Goal: Task Accomplishment & Management: Complete application form

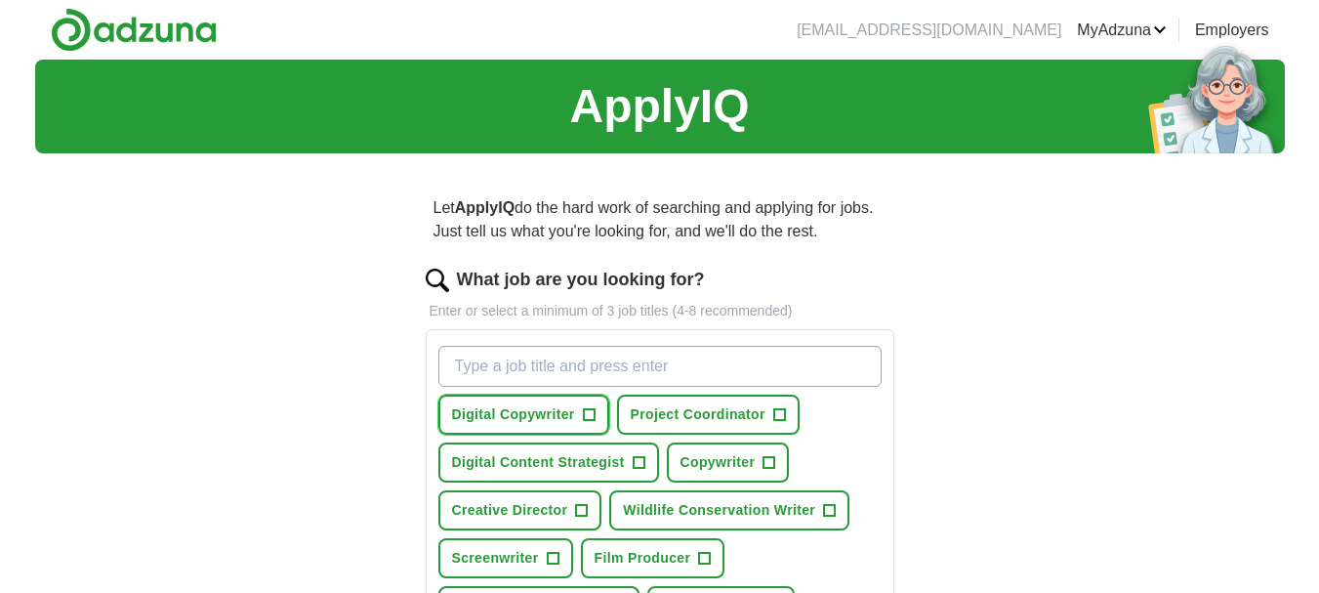
click at [500, 413] on span "Digital Copywriter" at bounding box center [513, 414] width 123 height 21
click at [704, 457] on span "Copywriter" at bounding box center [718, 462] width 75 height 21
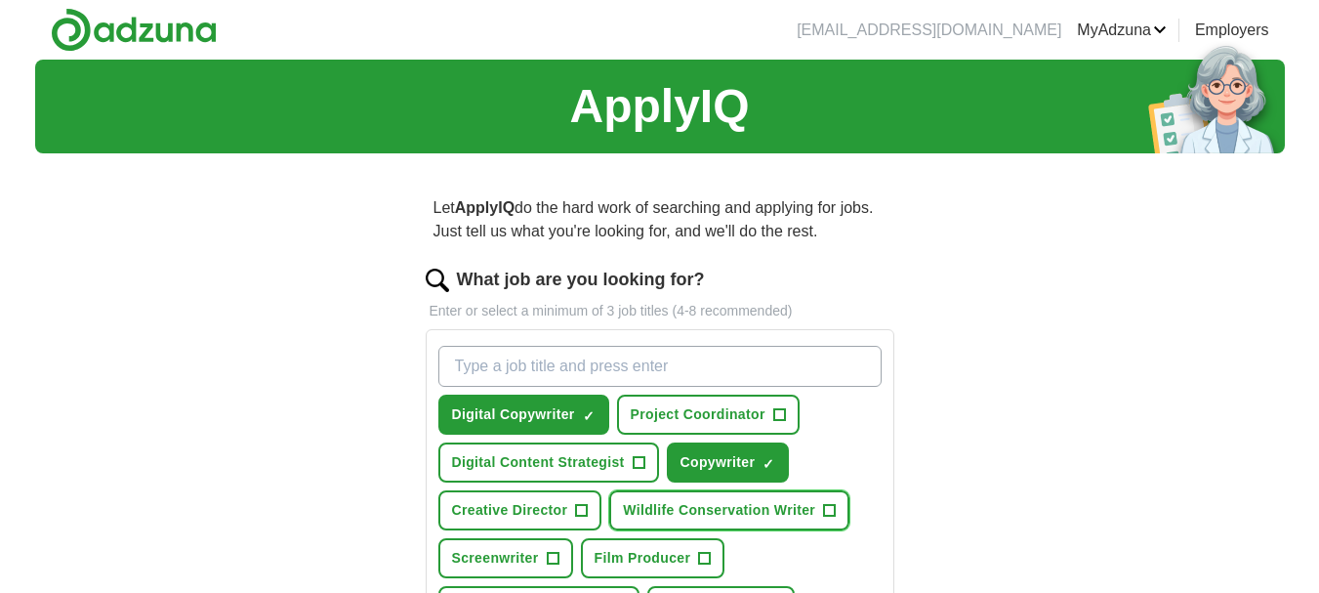
click at [716, 508] on span "Wildlife Conservation Writer" at bounding box center [719, 510] width 192 height 21
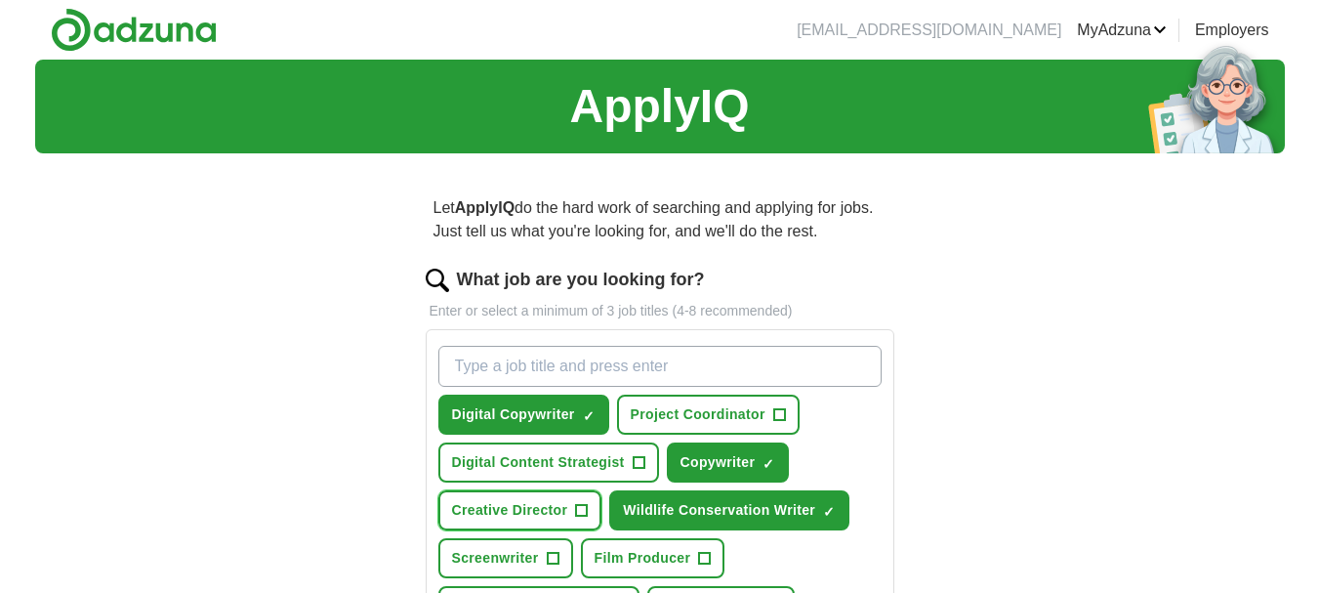
drag, startPoint x: 537, startPoint y: 509, endPoint x: 526, endPoint y: 510, distance: 10.8
click at [534, 509] on span "Creative Director" at bounding box center [510, 510] width 116 height 21
click at [499, 544] on button "Screenwriter +" at bounding box center [505, 558] width 135 height 40
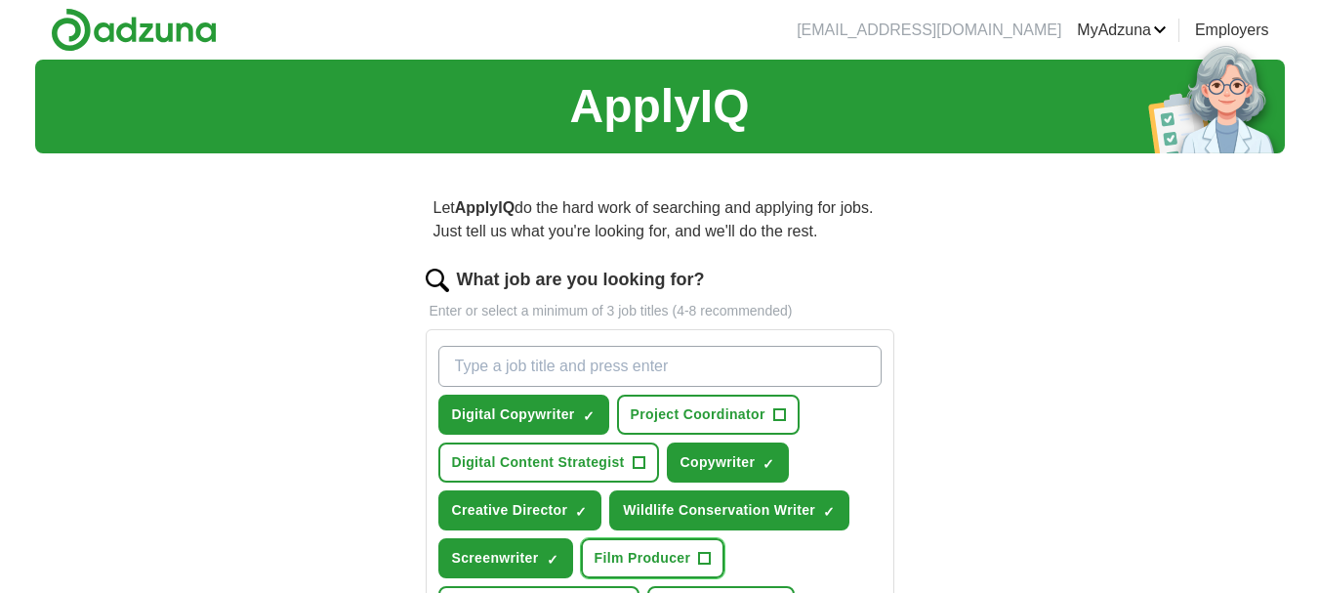
click at [630, 550] on span "Film Producer" at bounding box center [643, 558] width 97 height 21
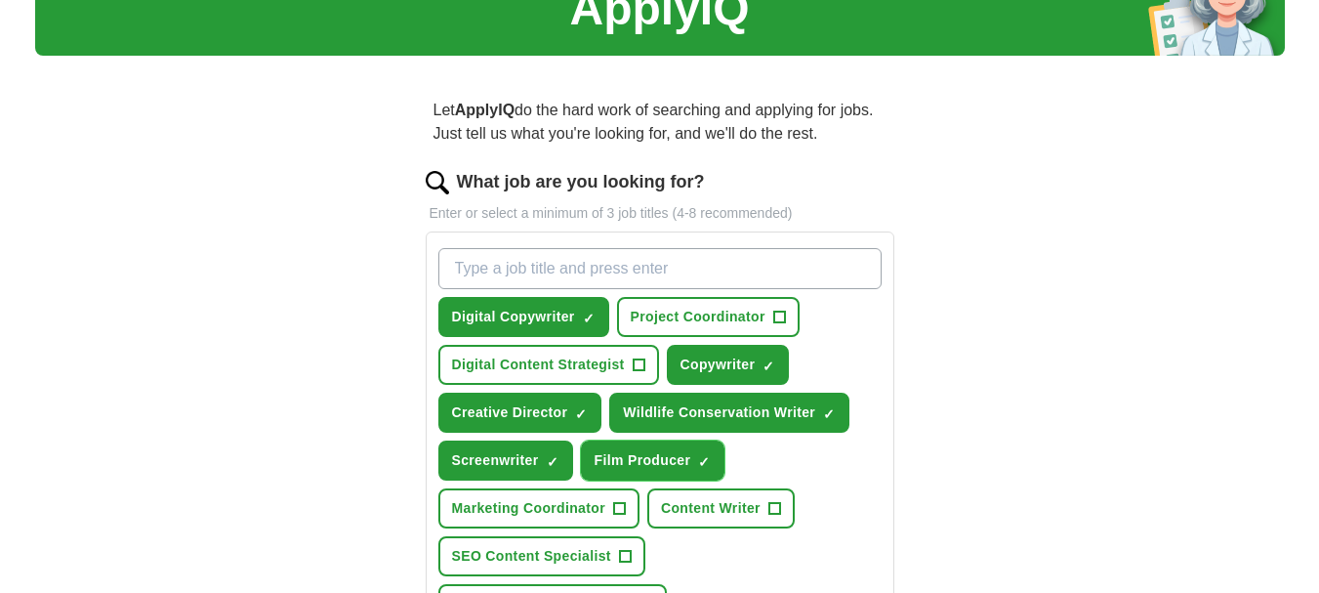
scroll to position [195, 0]
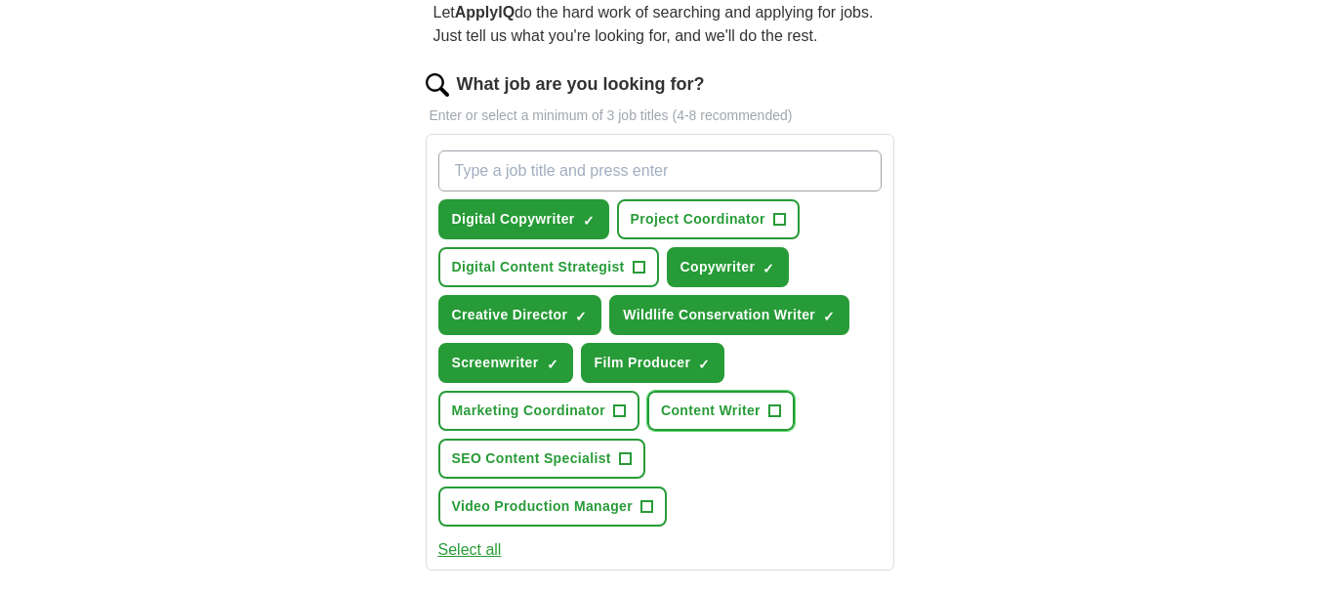
click at [664, 420] on span "Content Writer" at bounding box center [711, 410] width 100 height 21
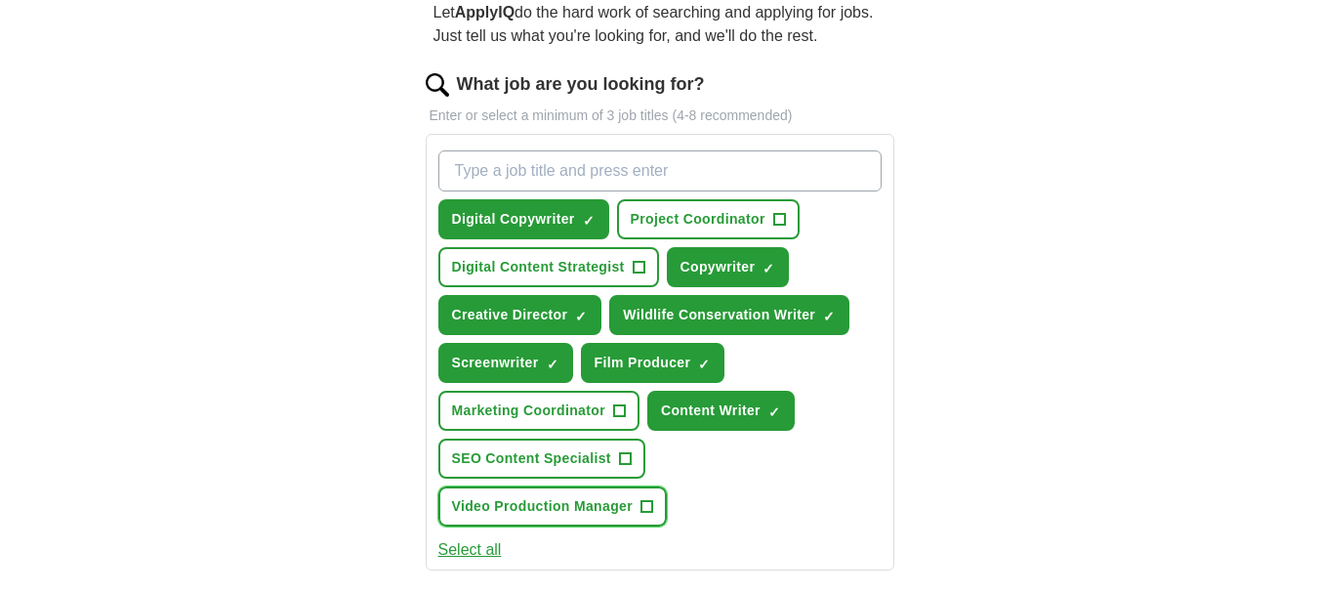
click at [528, 500] on span "Video Production Manager" at bounding box center [543, 506] width 182 height 21
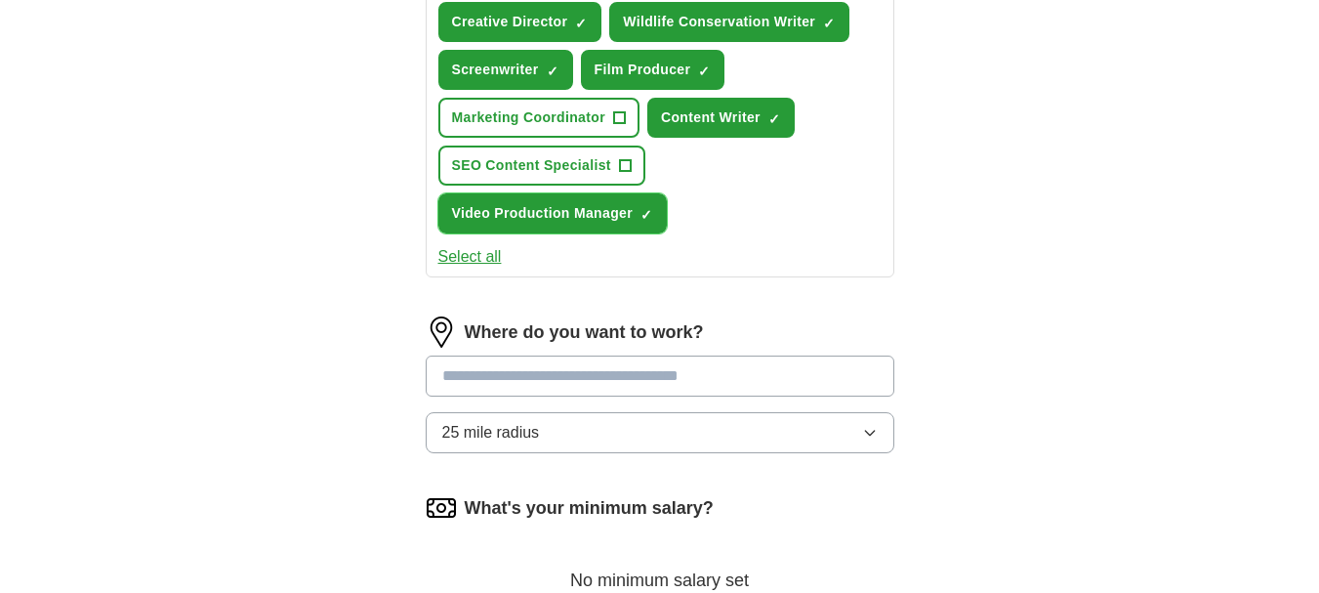
scroll to position [391, 0]
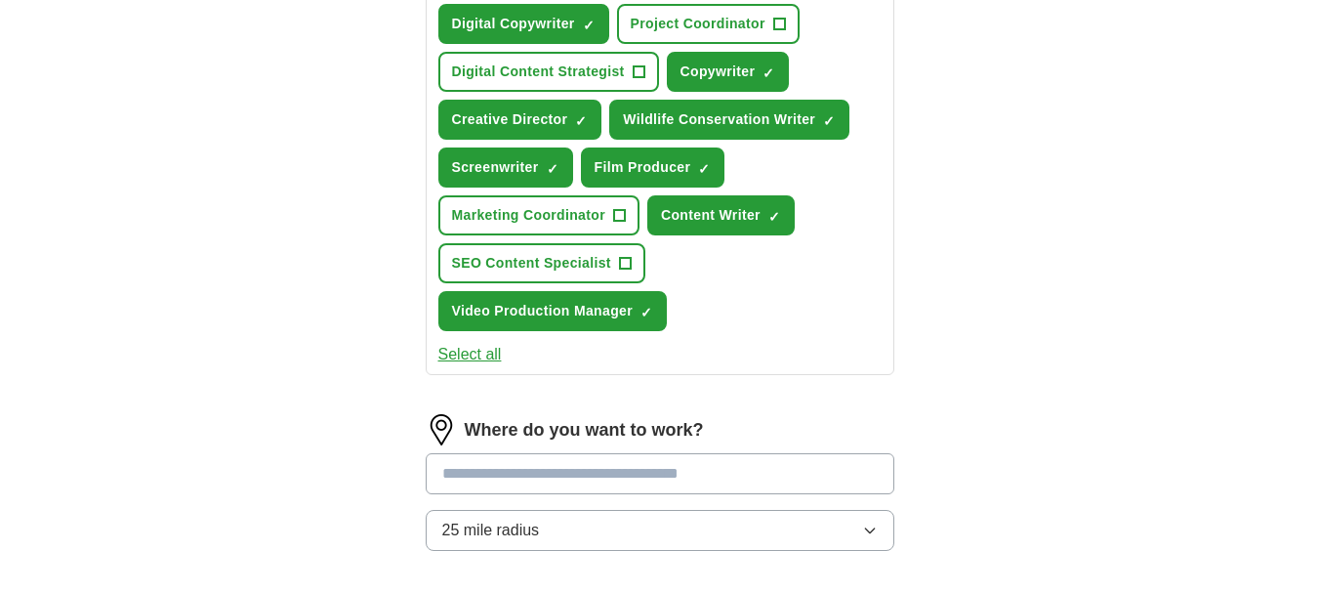
click at [655, 458] on input at bounding box center [660, 473] width 469 height 41
click at [648, 466] on input at bounding box center [660, 473] width 469 height 41
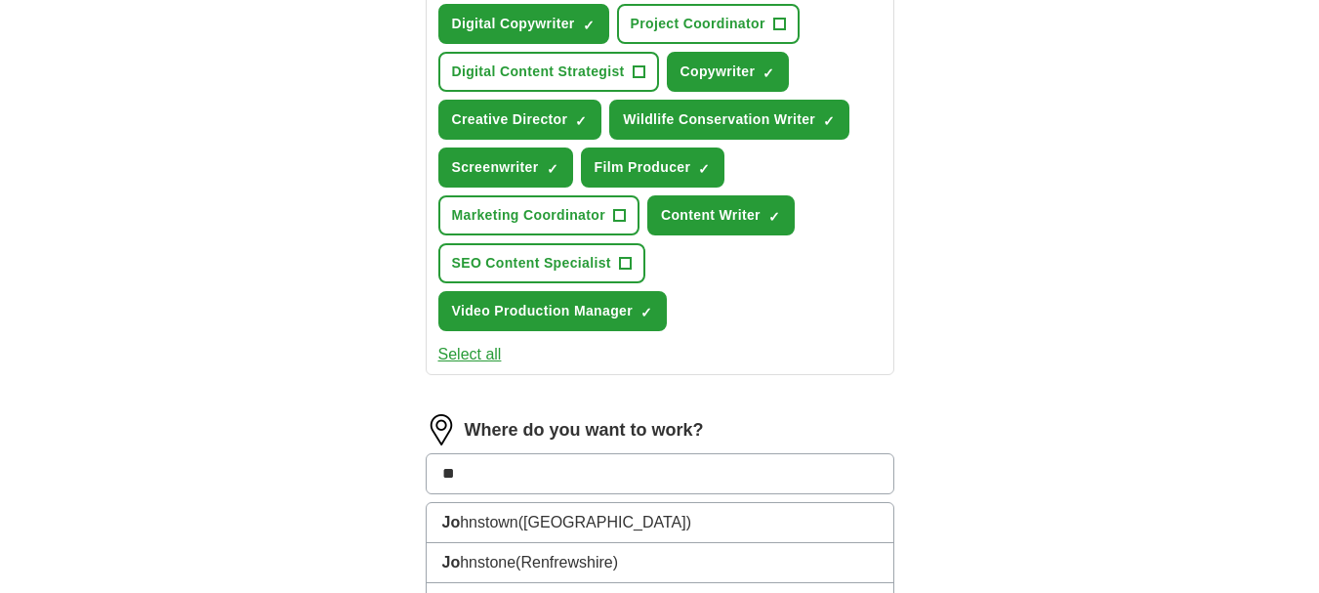
type input "*"
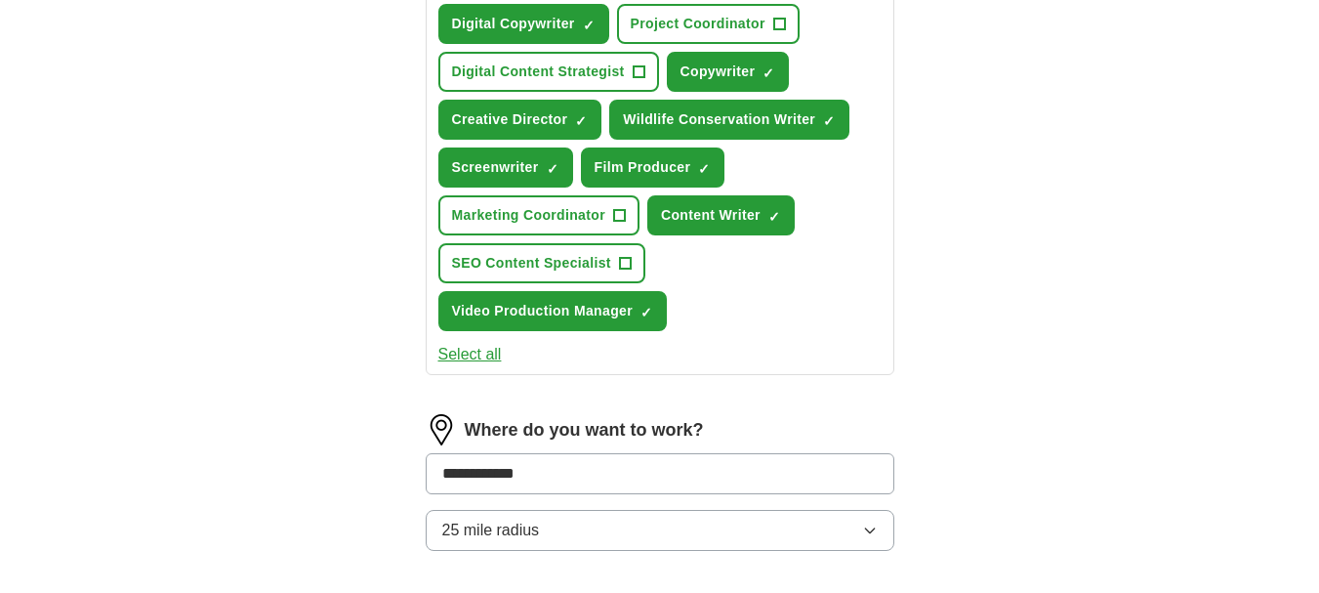
scroll to position [683, 0]
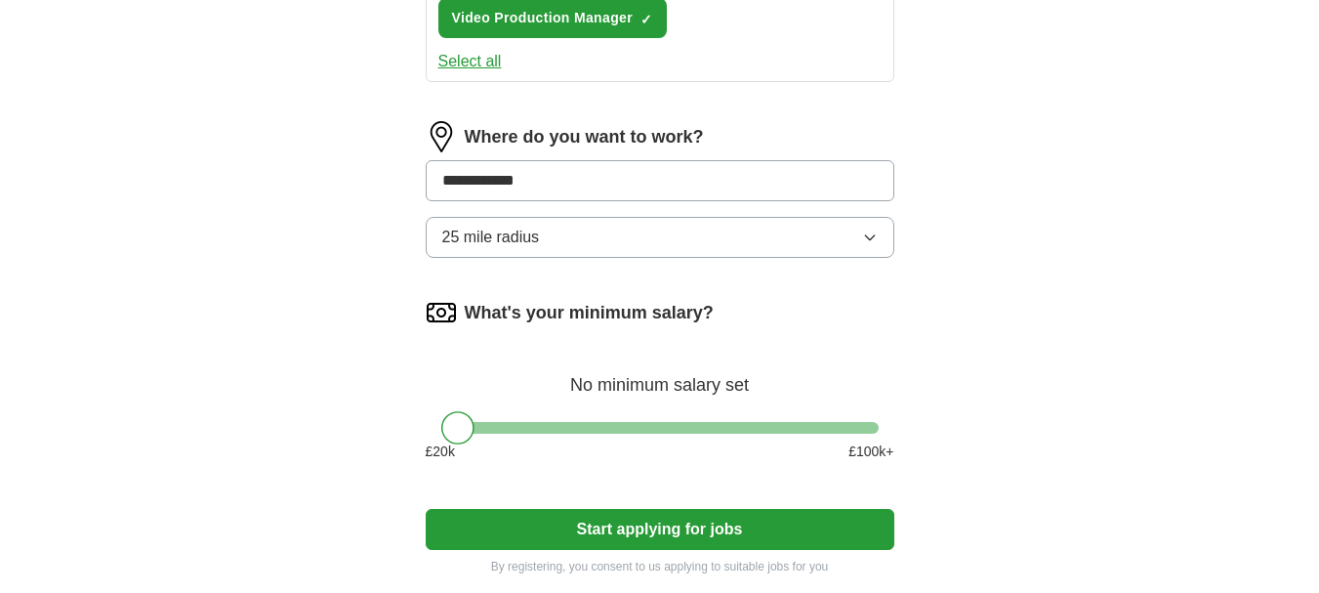
type input "**********"
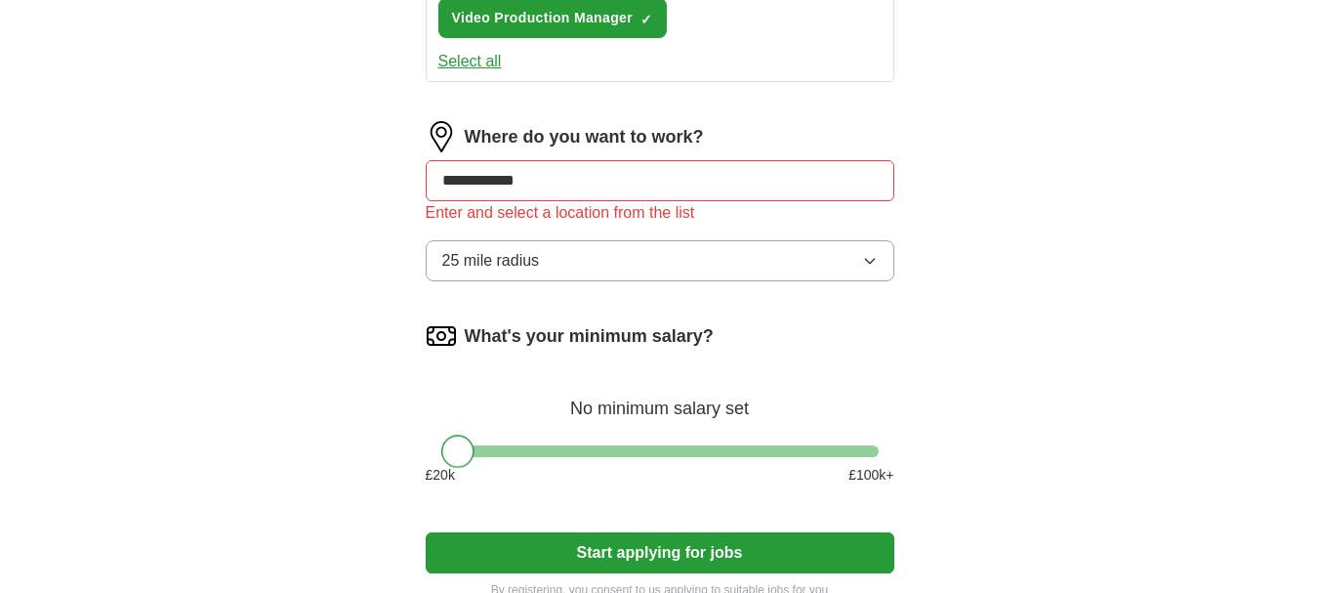
drag, startPoint x: 457, startPoint y: 419, endPoint x: 456, endPoint y: 393, distance: 25.4
click at [445, 420] on div "What's your minimum salary? No minimum salary set £ 20 k £ 100 k+" at bounding box center [660, 410] width 469 height 181
drag, startPoint x: 553, startPoint y: 181, endPoint x: 275, endPoint y: 185, distance: 277.3
click at [283, 182] on div "**********" at bounding box center [660, 1] width 1250 height 1250
click at [458, 269] on span "25 mile radius" at bounding box center [491, 260] width 98 height 23
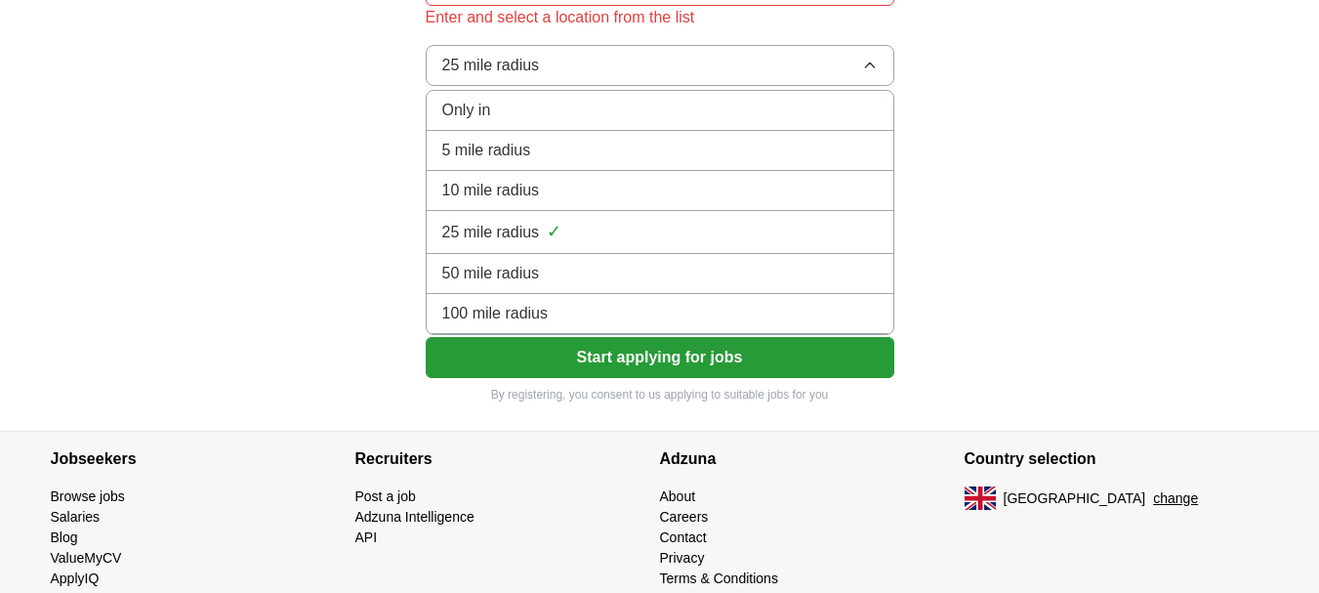
scroll to position [488, 0]
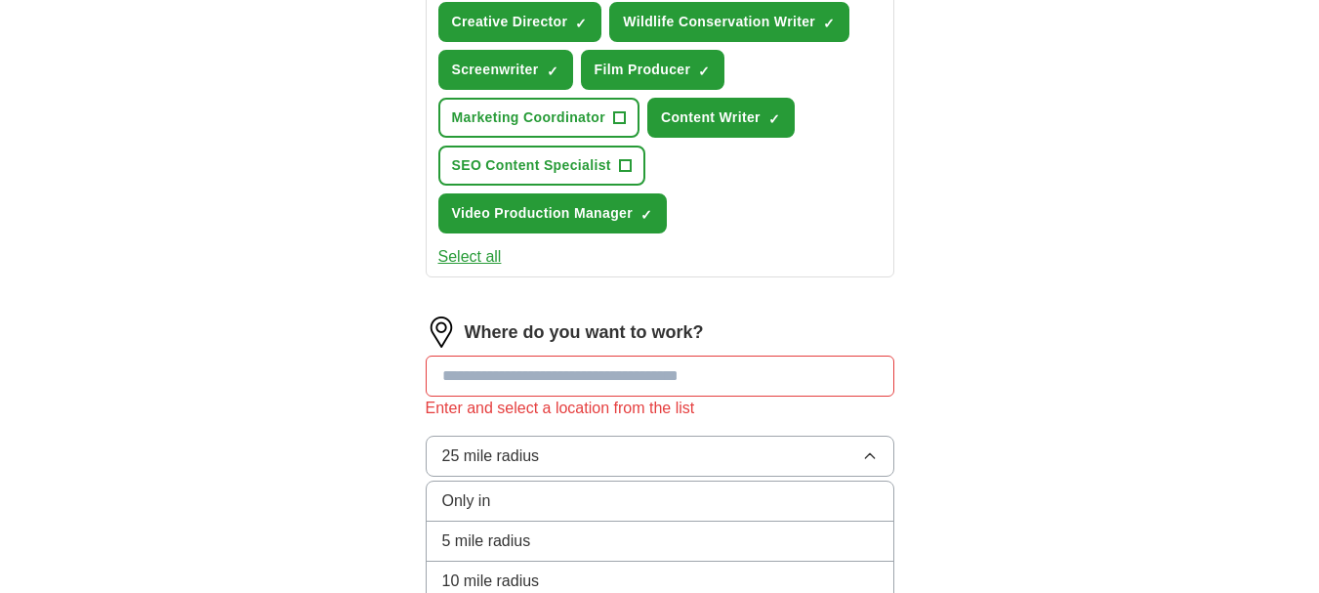
click at [464, 495] on span "Only in" at bounding box center [466, 500] width 49 height 23
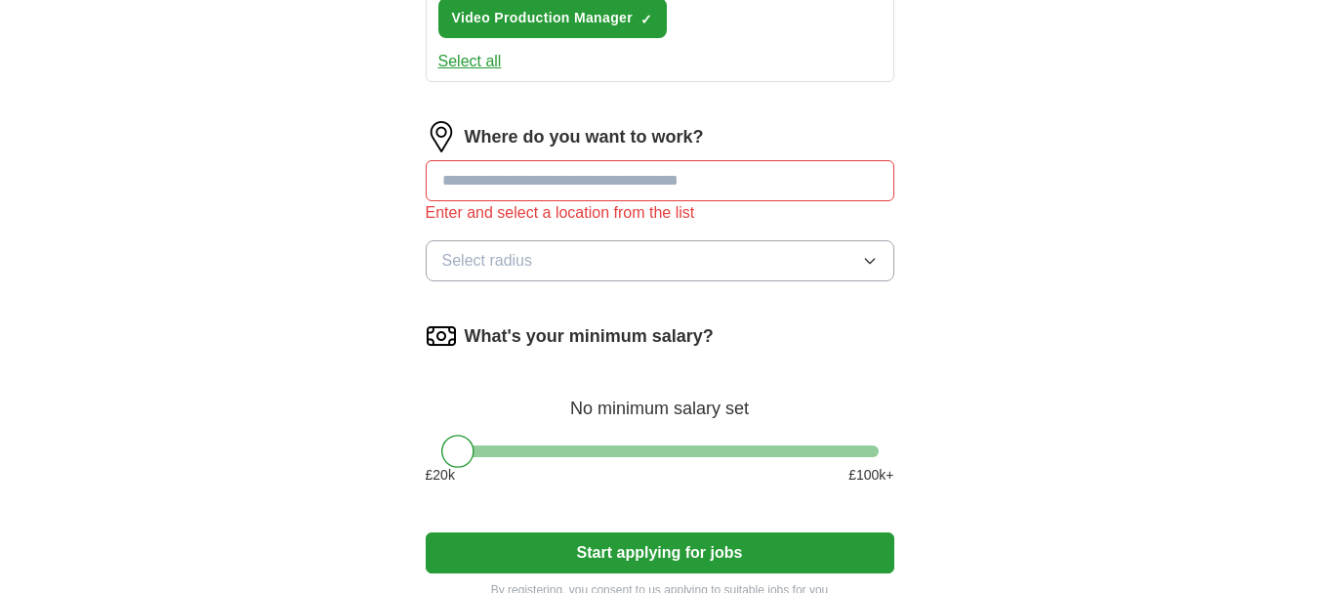
scroll to position [781, 0]
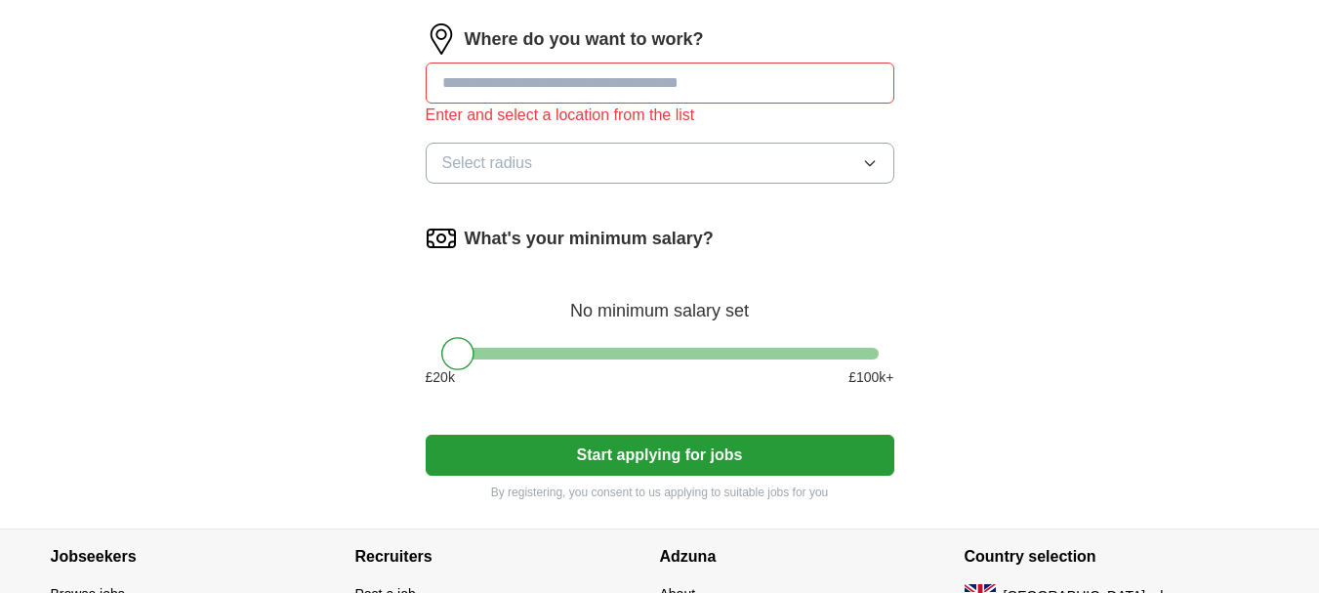
click at [642, 466] on button "Start applying for jobs" at bounding box center [660, 454] width 469 height 41
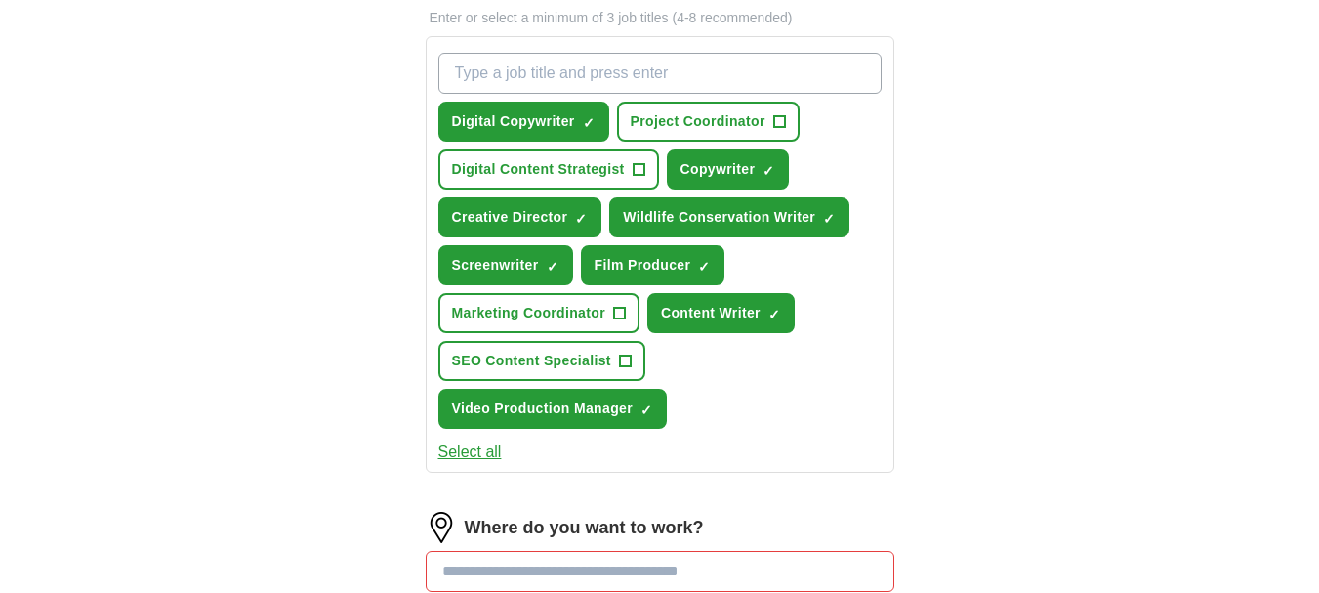
scroll to position [0, 0]
